Goal: Task Accomplishment & Management: Manage account settings

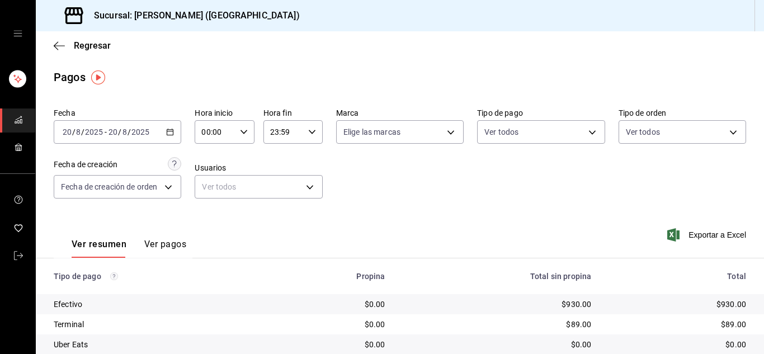
click at [183, 306] on div "Efectivo" at bounding box center [159, 304] width 210 height 11
click at [23, 257] on link "mailbox folders" at bounding box center [17, 256] width 35 height 24
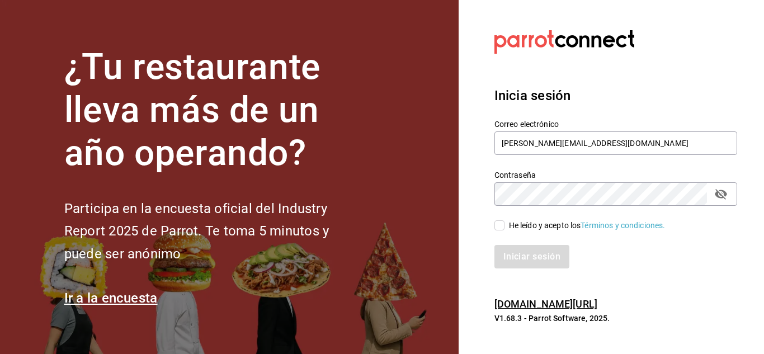
click at [498, 228] on input "He leído y acepto los Términos y condiciones." at bounding box center [500, 225] width 10 height 10
checkbox input "true"
click at [521, 262] on button "Iniciar sesión" at bounding box center [533, 256] width 76 height 23
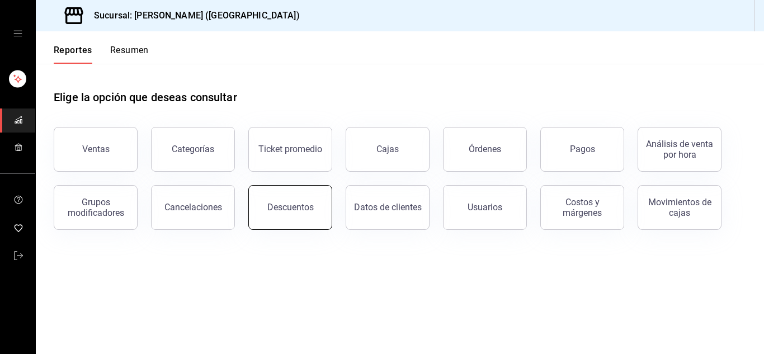
click at [317, 206] on button "Descuentos" at bounding box center [290, 207] width 84 height 45
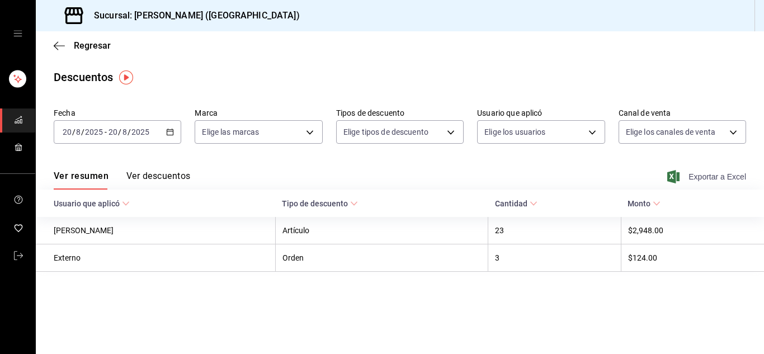
click at [718, 176] on span "Exportar a Excel" at bounding box center [708, 176] width 77 height 13
click at [448, 304] on main "Regresar Descuentos Fecha [DATE] [DATE] - [DATE] [DATE] Marca Elige las marcas …" at bounding box center [400, 192] width 728 height 323
click at [60, 46] on icon "button" at bounding box center [59, 45] width 11 height 1
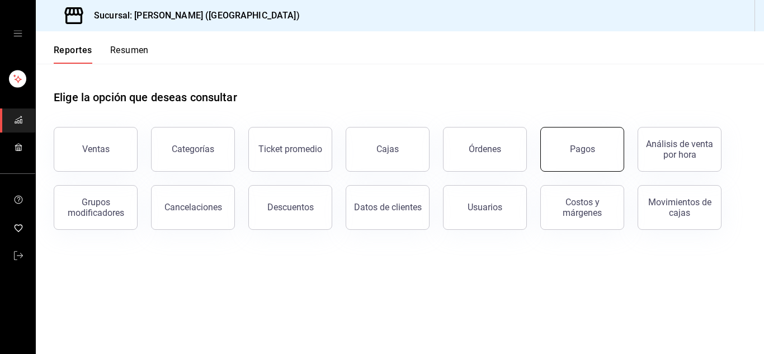
click at [562, 148] on button "Pagos" at bounding box center [582, 149] width 84 height 45
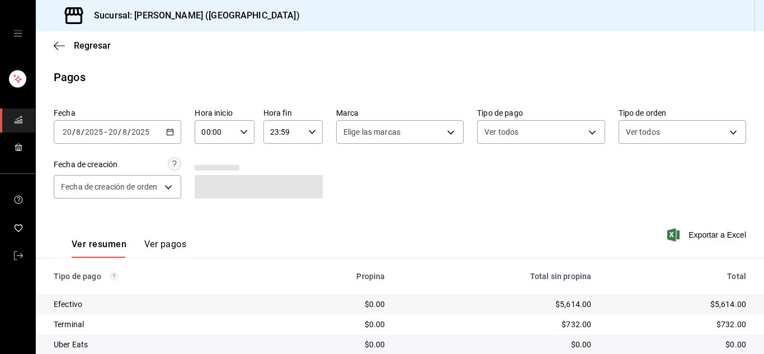
scroll to position [79, 0]
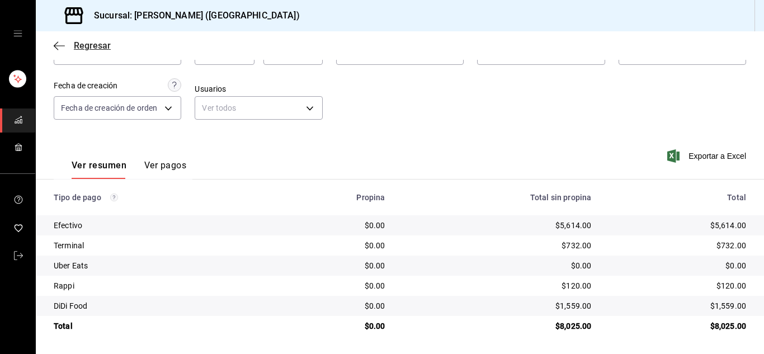
click at [57, 46] on icon "button" at bounding box center [59, 46] width 11 height 10
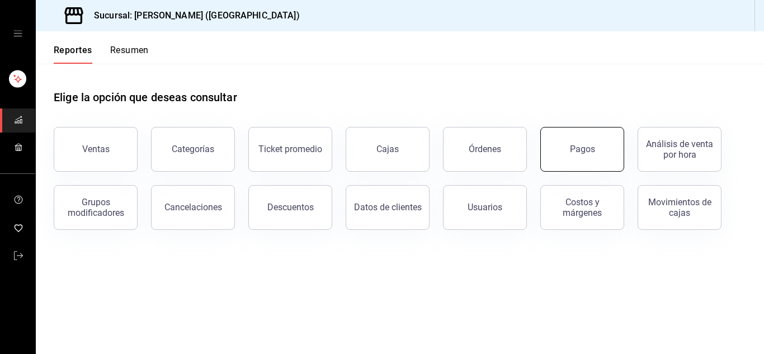
click at [544, 145] on div "Pagos" at bounding box center [575, 143] width 97 height 58
click at [588, 149] on div "Pagos" at bounding box center [582, 149] width 25 height 11
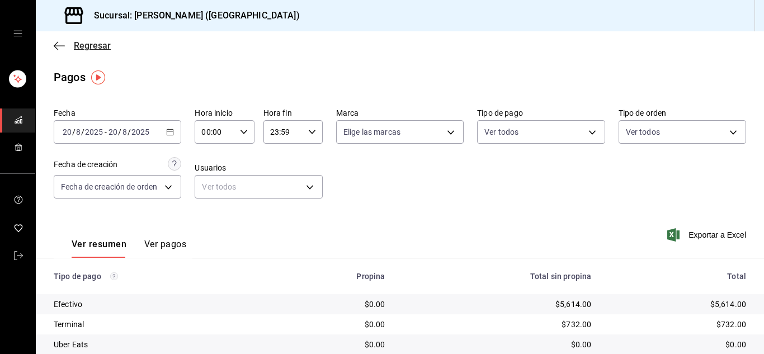
click at [55, 50] on icon "button" at bounding box center [59, 46] width 11 height 10
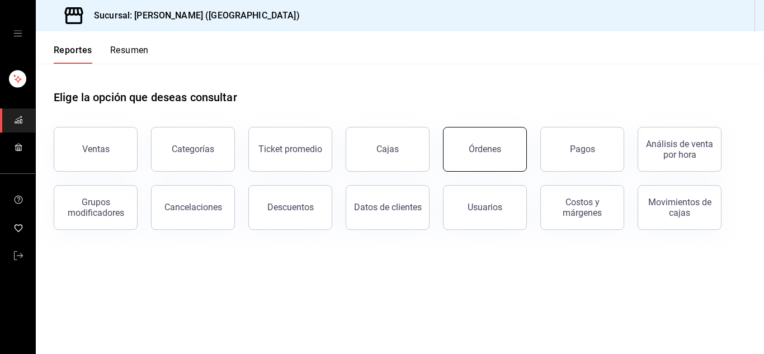
click at [474, 158] on button "Órdenes" at bounding box center [485, 149] width 84 height 45
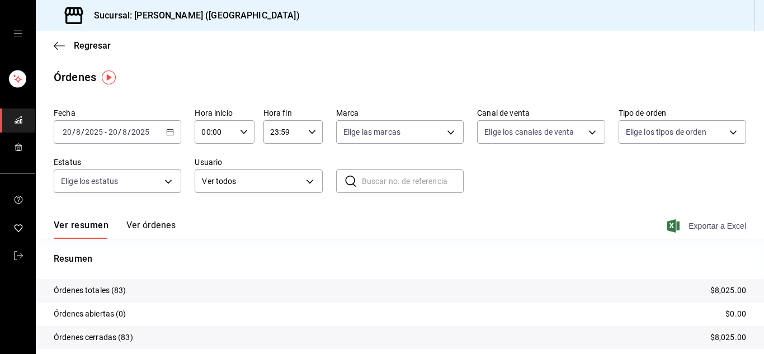
click at [700, 229] on span "Exportar a Excel" at bounding box center [708, 225] width 77 height 13
click at [13, 257] on link "mailbox folders" at bounding box center [17, 256] width 35 height 24
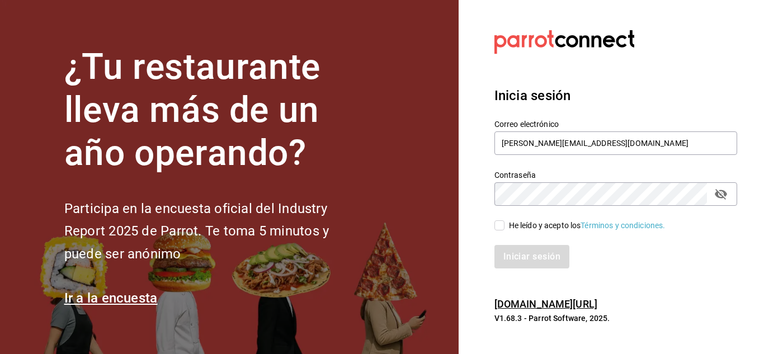
click at [501, 224] on input "He leído y acepto los Términos y condiciones." at bounding box center [500, 225] width 10 height 10
checkbox input "true"
click at [514, 245] on button "Iniciar sesión" at bounding box center [533, 256] width 76 height 23
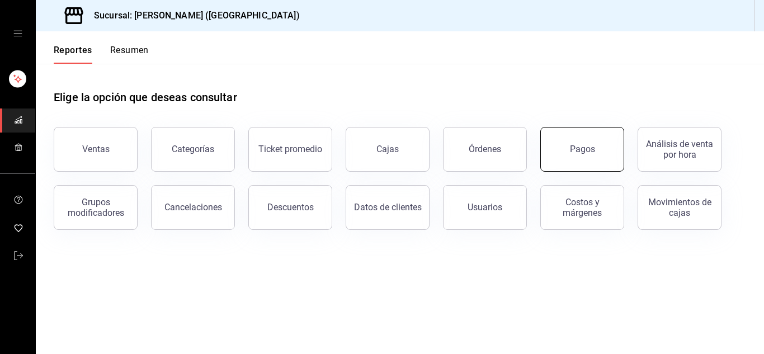
click at [572, 154] on div "Pagos" at bounding box center [582, 149] width 25 height 11
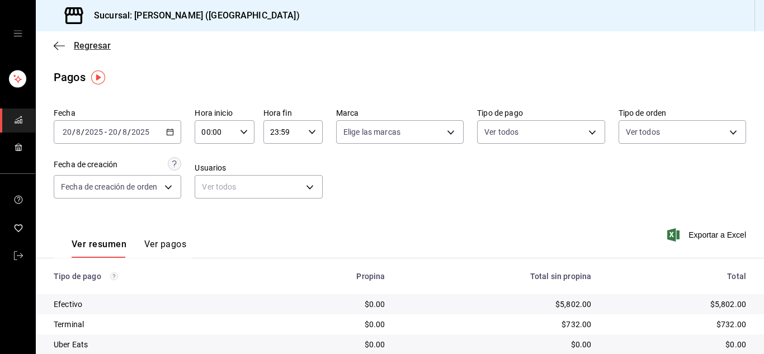
click at [57, 48] on icon "button" at bounding box center [59, 46] width 11 height 10
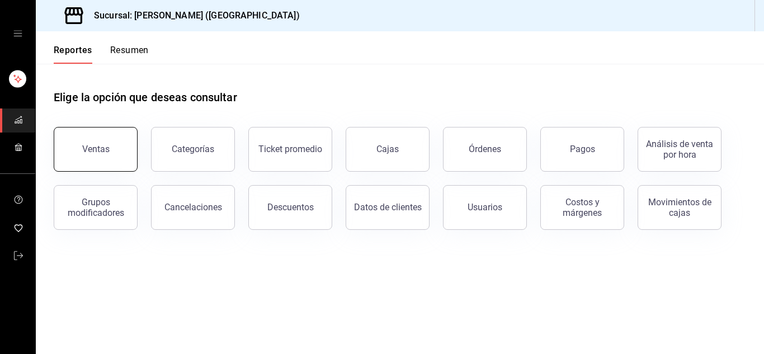
click at [108, 150] on div "Ventas" at bounding box center [95, 149] width 27 height 11
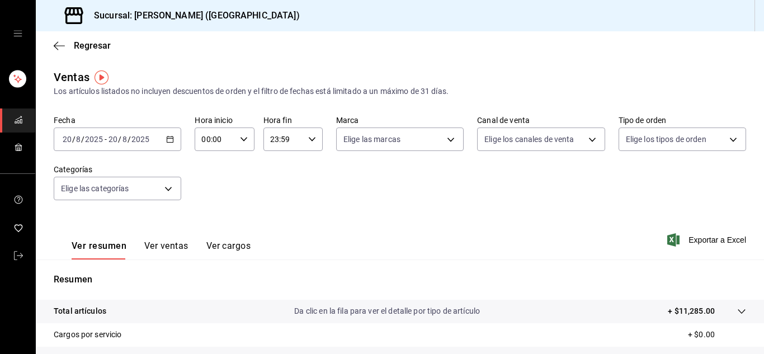
click at [164, 247] on button "Ver ventas" at bounding box center [166, 250] width 44 height 19
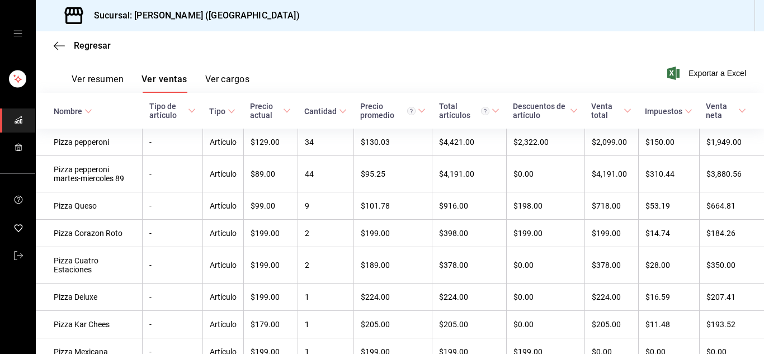
scroll to position [168, 0]
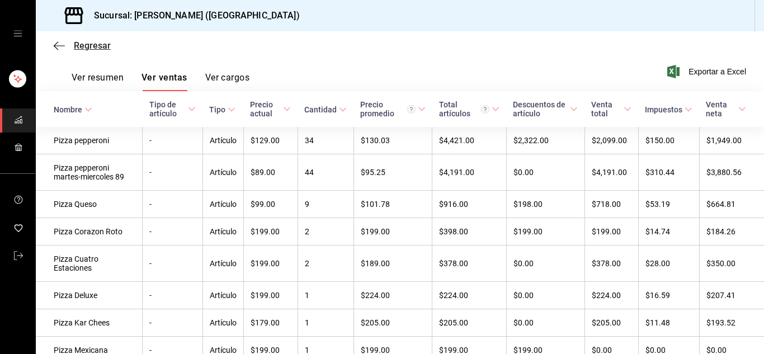
click at [62, 43] on icon "button" at bounding box center [59, 46] width 11 height 10
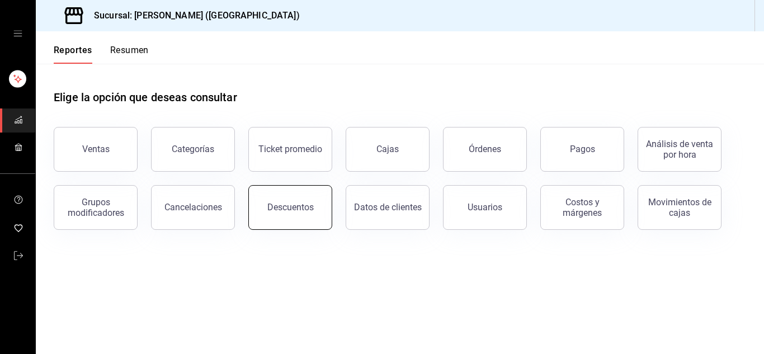
click at [304, 205] on div "Descuentos" at bounding box center [290, 207] width 46 height 11
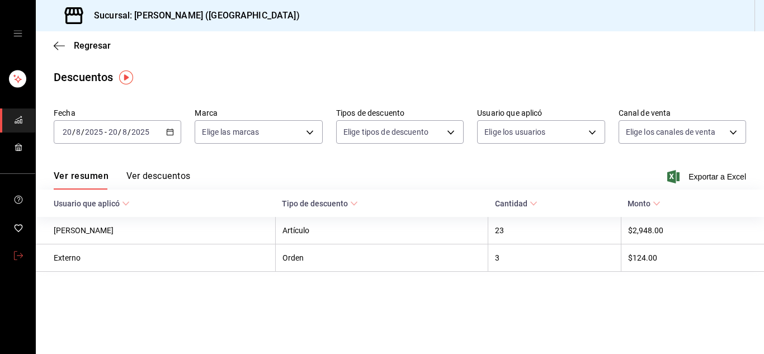
click at [17, 248] on link "mailbox folders" at bounding box center [17, 256] width 35 height 24
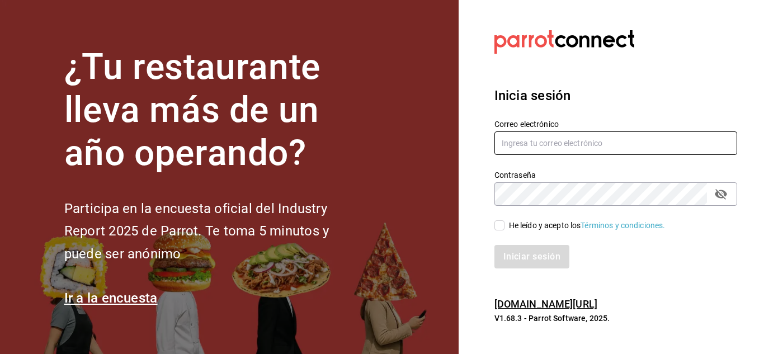
type input "[PERSON_NAME][EMAIL_ADDRESS][DOMAIN_NAME]"
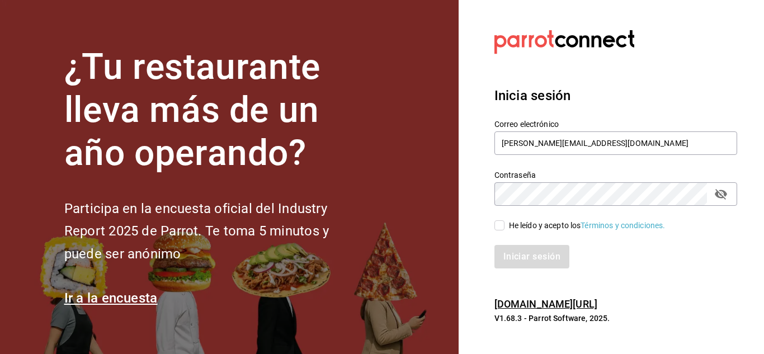
click at [501, 228] on input "He leído y acepto los Términos y condiciones." at bounding box center [500, 225] width 10 height 10
checkbox input "true"
click at [529, 267] on button "Iniciar sesión" at bounding box center [533, 256] width 76 height 23
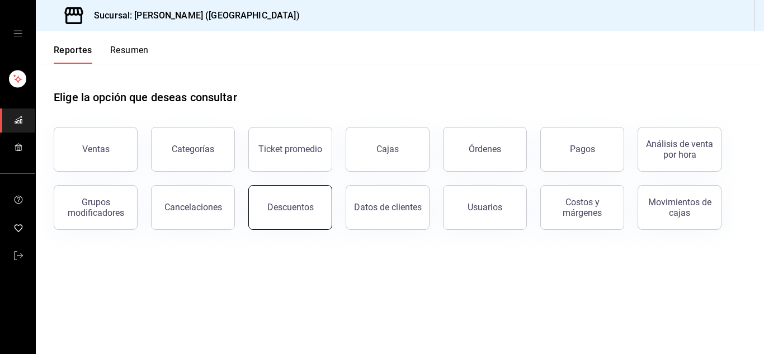
click at [296, 219] on button "Descuentos" at bounding box center [290, 207] width 84 height 45
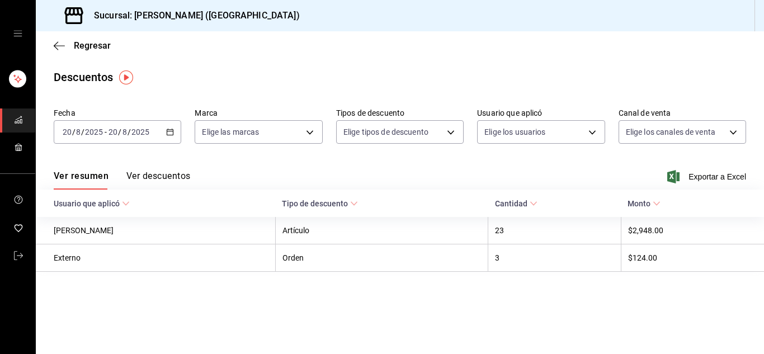
drag, startPoint x: 57, startPoint y: 43, endPoint x: 482, endPoint y: 176, distance: 445.7
click at [482, 176] on main "Regresar Descuentos Fecha [DATE] [DATE] - [DATE] [DATE] Marca Elige las marcas …" at bounding box center [400, 192] width 728 height 323
click at [59, 45] on icon "button" at bounding box center [59, 45] width 11 height 1
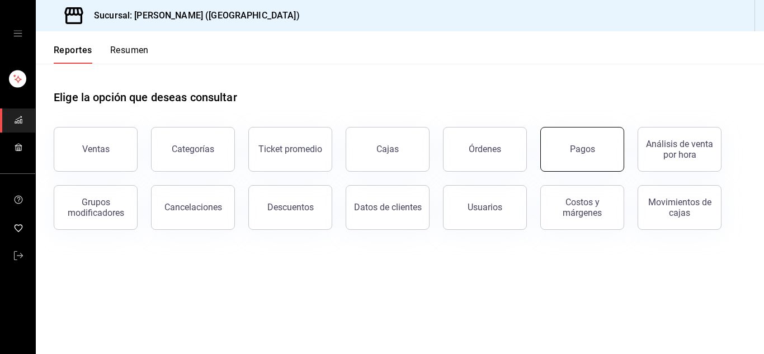
click at [588, 150] on div "Pagos" at bounding box center [582, 149] width 25 height 11
